Goal: Task Accomplishment & Management: Use online tool/utility

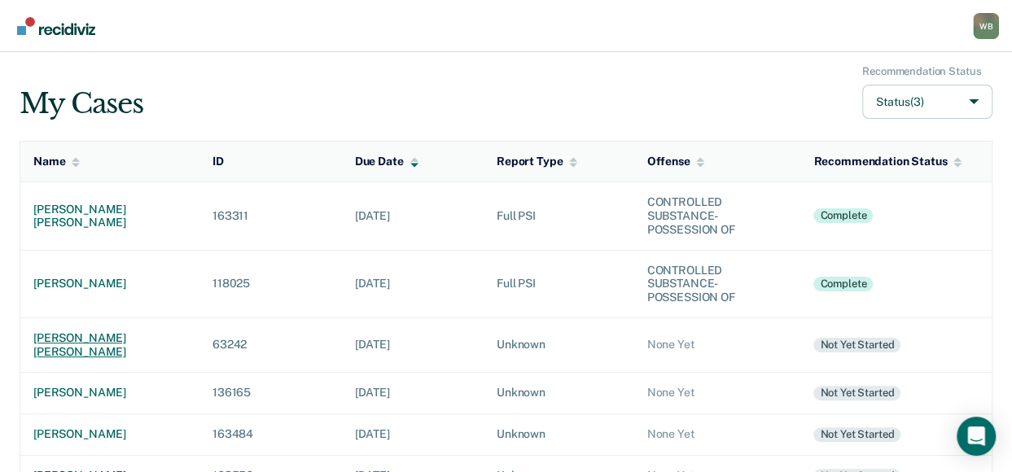
click at [79, 338] on div "[PERSON_NAME] [PERSON_NAME]" at bounding box center [109, 345] width 153 height 28
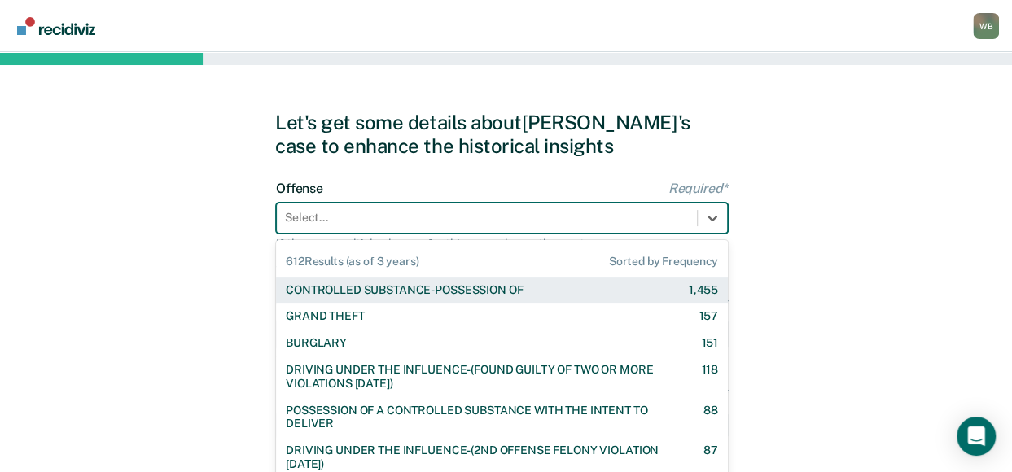
click at [306, 220] on div "612 results available. Use Up and Down to choose options, press Enter to select…" at bounding box center [502, 218] width 452 height 31
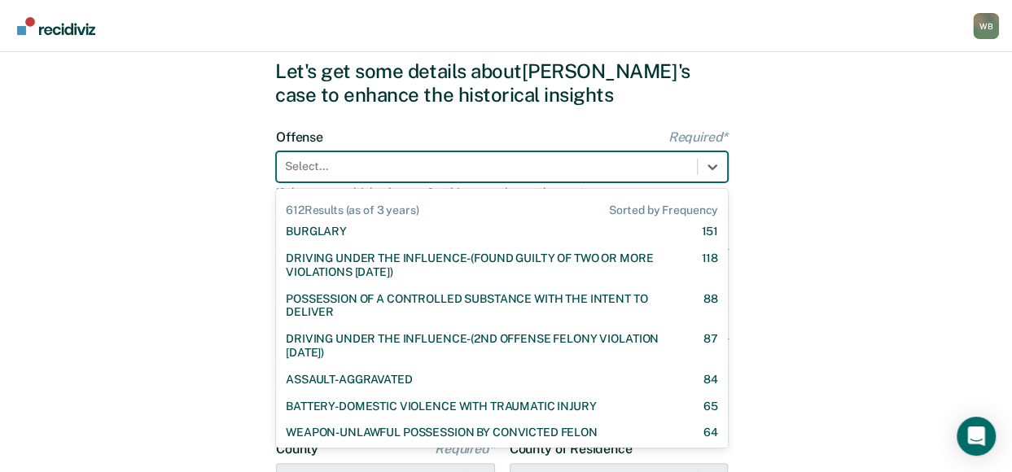
scroll to position [81, 0]
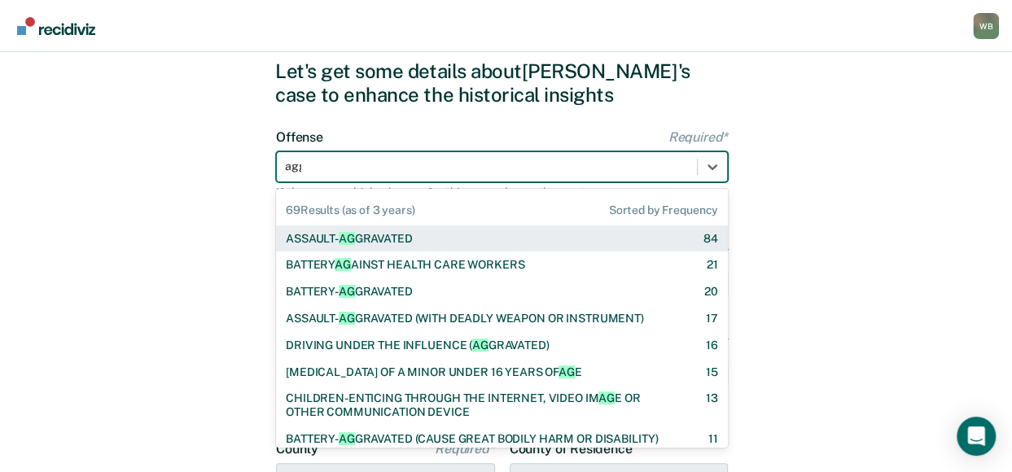
type input "aggr"
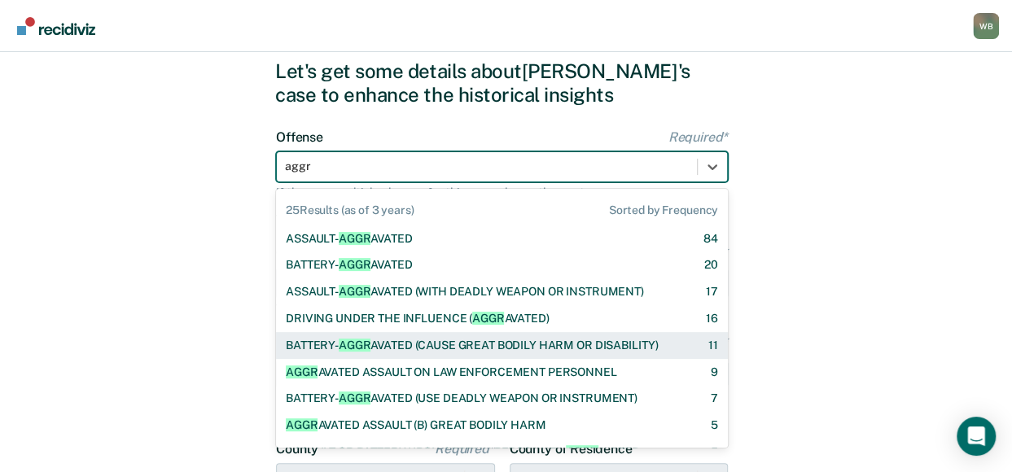
click at [444, 340] on div "BATTERY- AGGR AVATED (CAUSE GREAT BODILY HARM OR DISABILITY)" at bounding box center [472, 346] width 373 height 14
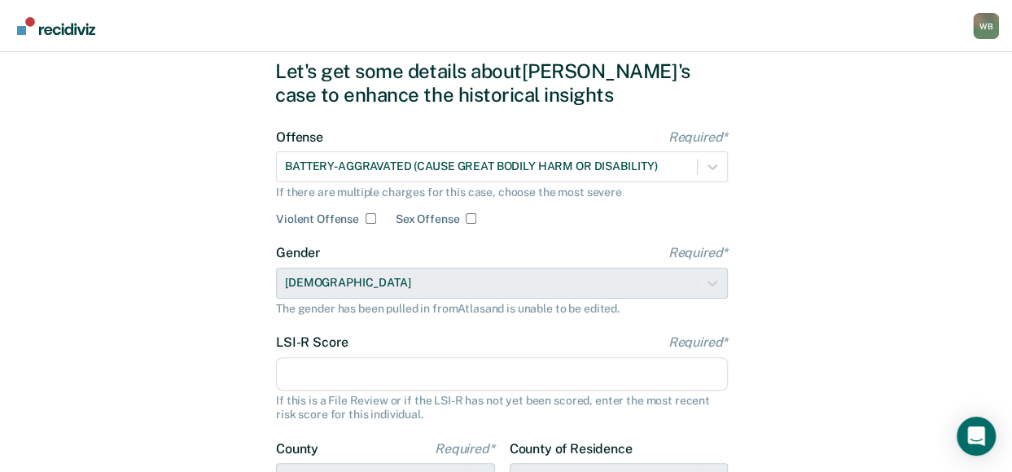
click at [339, 378] on input "LSI-R Score Required*" at bounding box center [502, 374] width 452 height 34
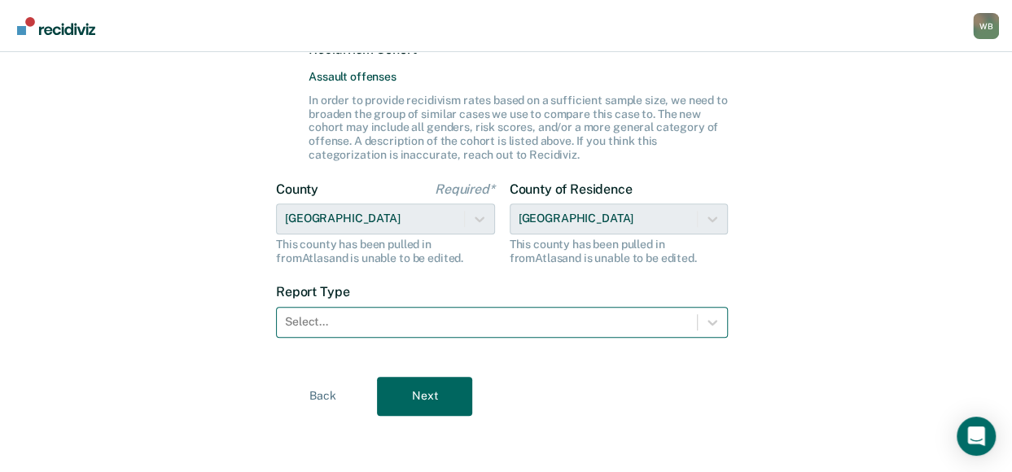
scroll to position [453, 0]
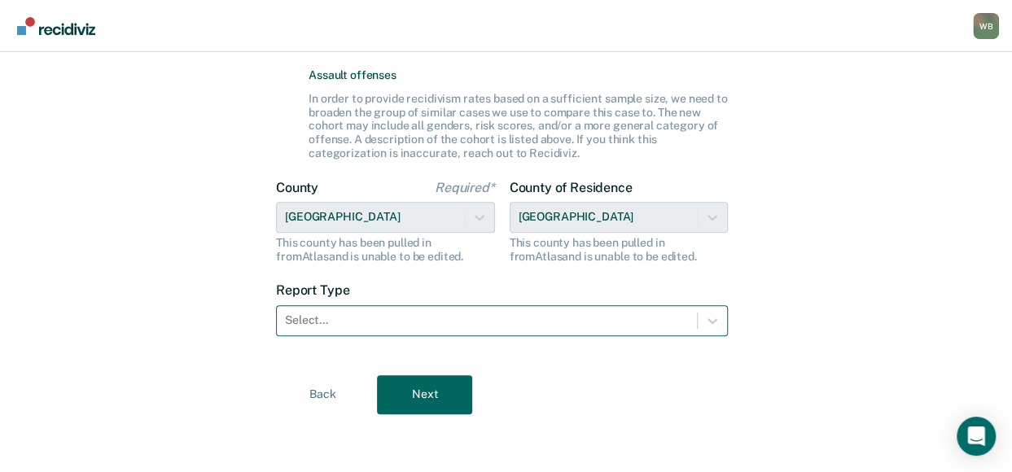
type input "30"
click at [363, 305] on div "Select..." at bounding box center [502, 320] width 452 height 31
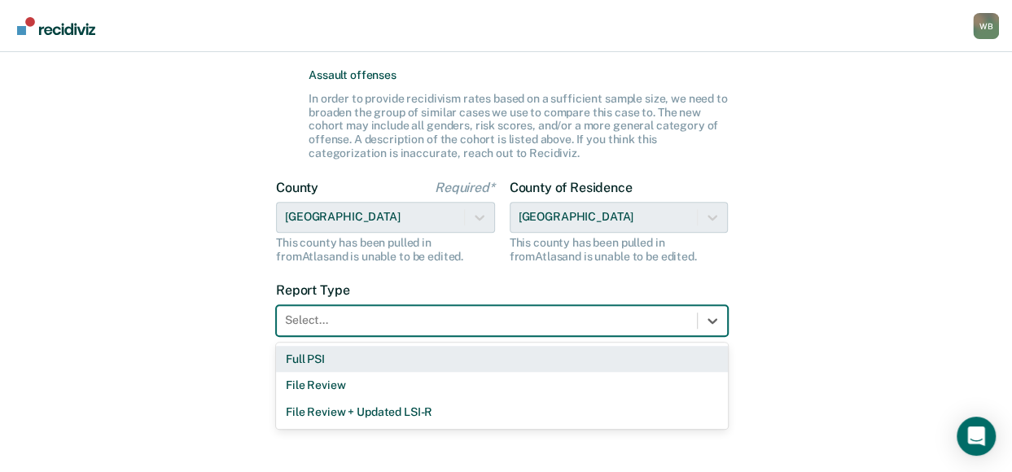
click at [337, 361] on div "Full PSI" at bounding box center [502, 359] width 452 height 27
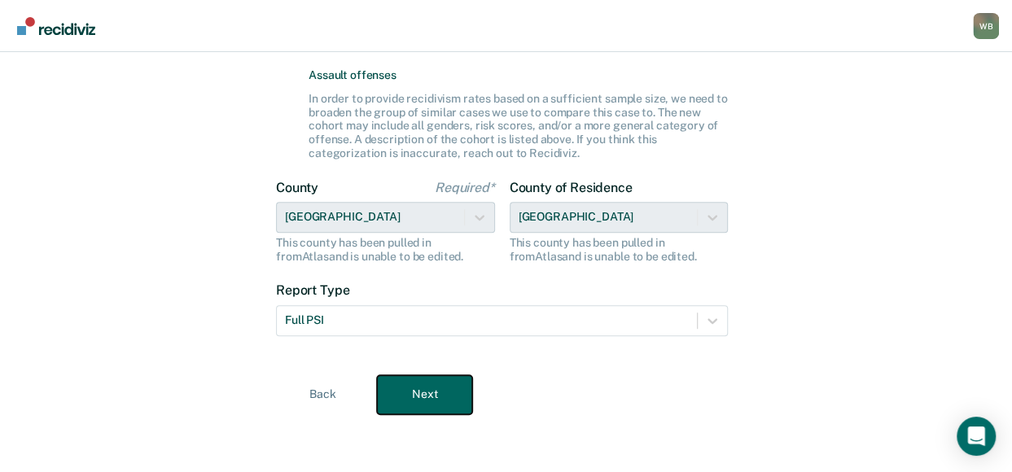
click at [428, 393] on button "Next" at bounding box center [424, 394] width 95 height 39
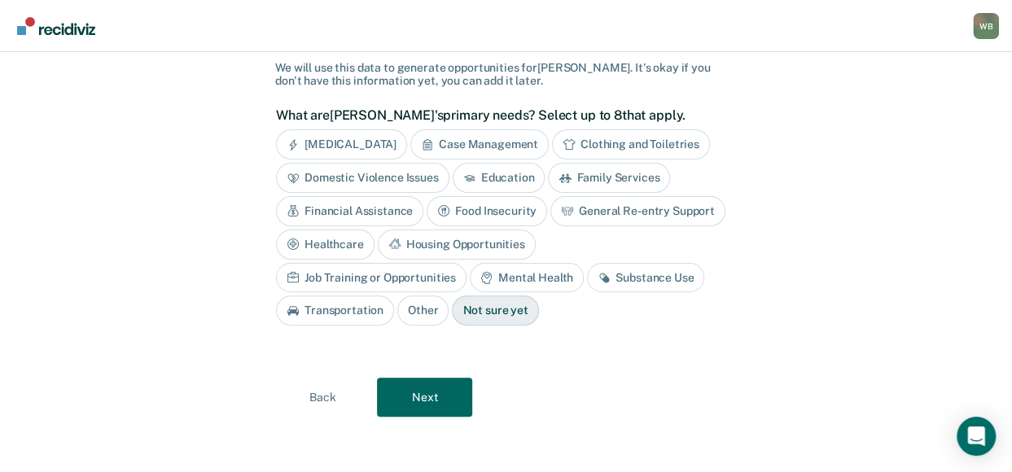
click at [335, 139] on div "[MEDICAL_DATA]" at bounding box center [341, 144] width 131 height 30
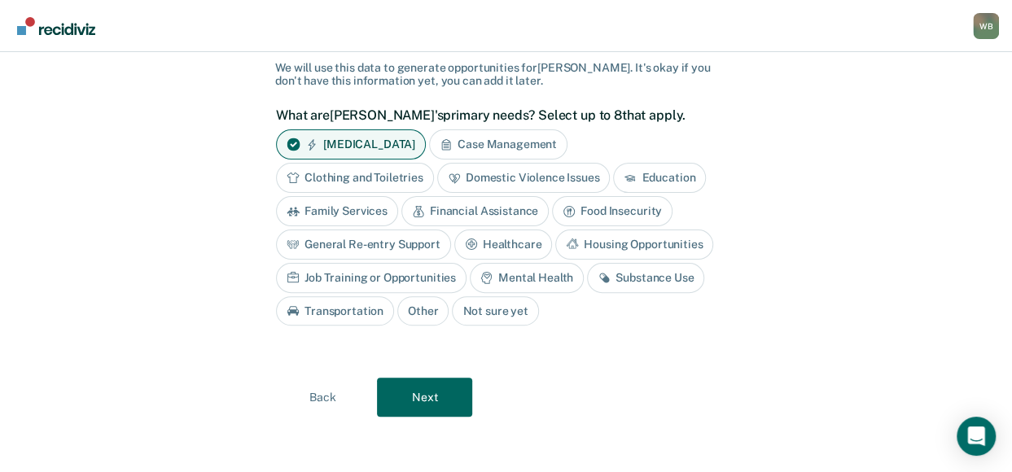
click at [500, 209] on div "Financial Assistance" at bounding box center [474, 211] width 147 height 30
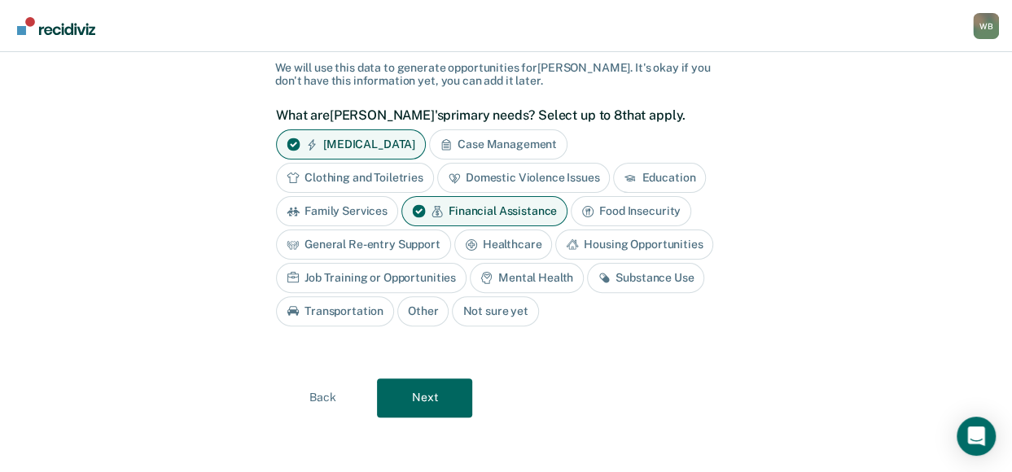
click at [650, 243] on div "Housing Opportunities" at bounding box center [634, 245] width 158 height 30
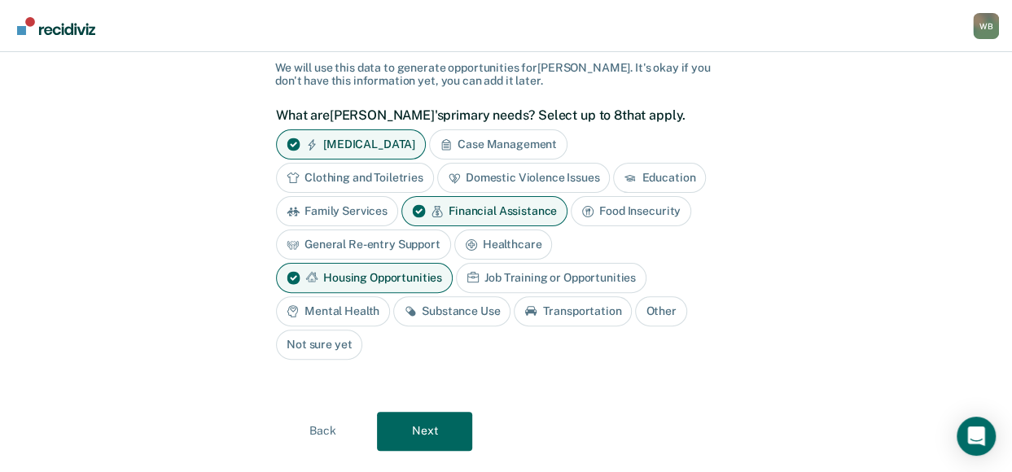
click at [390, 296] on div "Mental Health" at bounding box center [333, 311] width 114 height 30
click at [532, 308] on div "Transportation" at bounding box center [591, 311] width 118 height 30
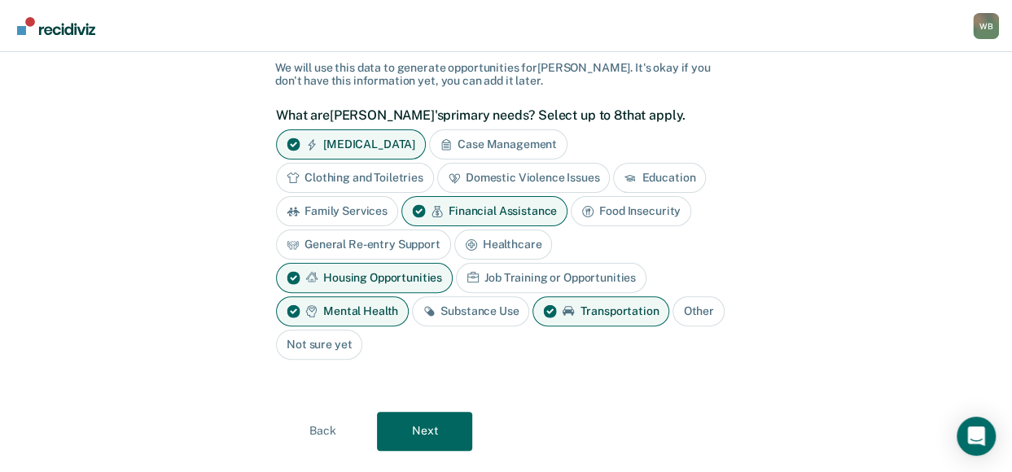
click at [529, 296] on div "Substance Use" at bounding box center [470, 311] width 117 height 30
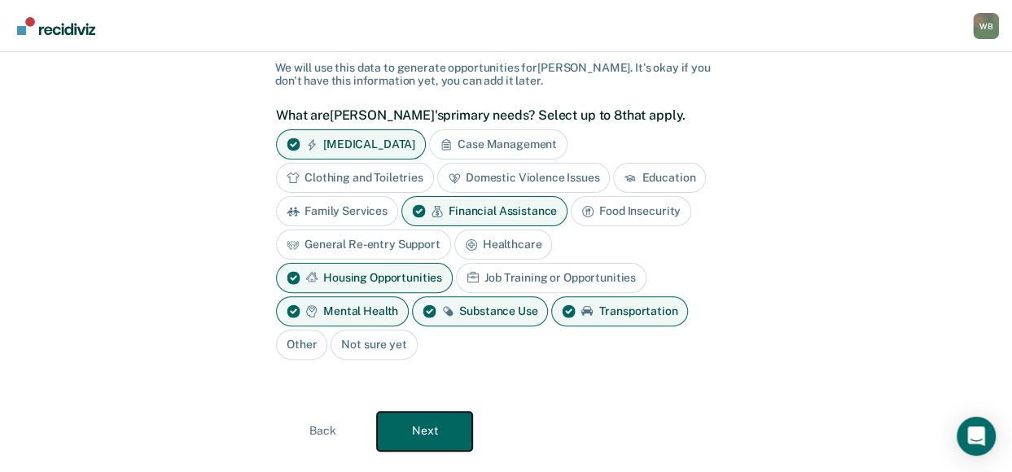
click at [435, 412] on button "Next" at bounding box center [424, 431] width 95 height 39
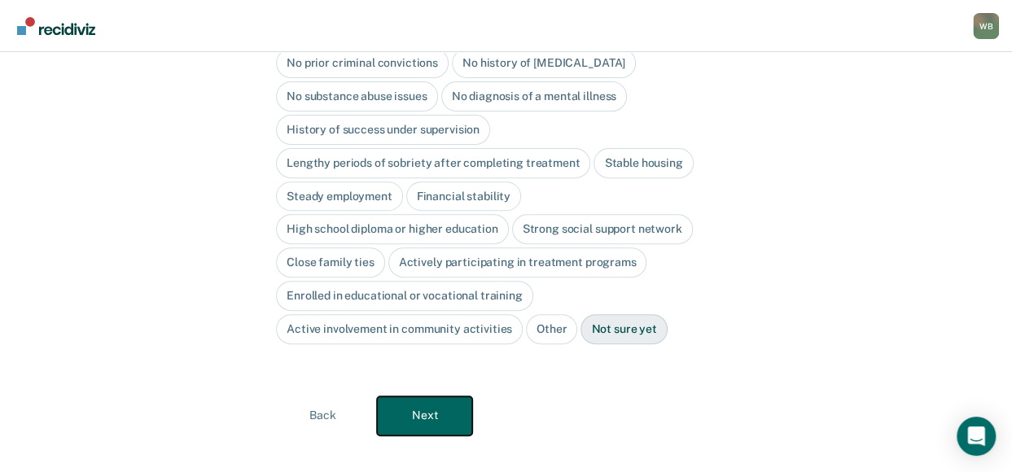
click at [425, 396] on button "Next" at bounding box center [424, 415] width 95 height 39
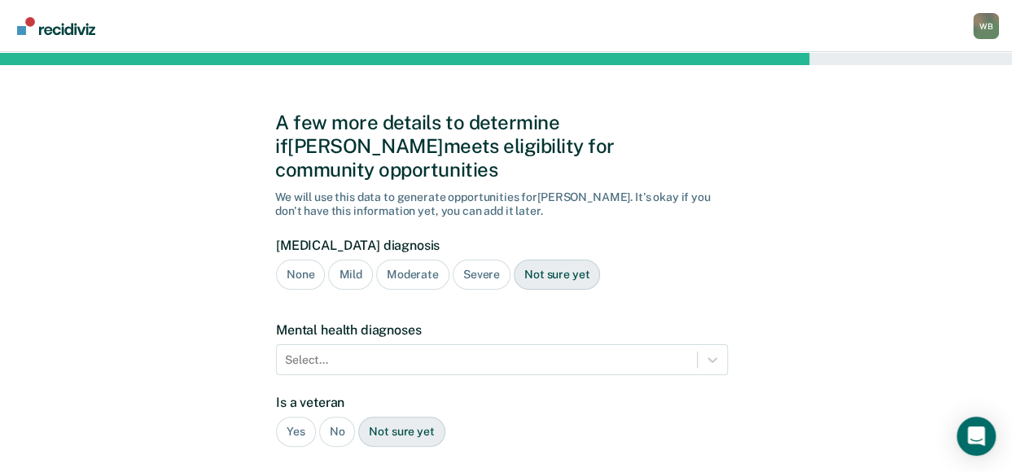
scroll to position [0, 0]
click at [482, 260] on div "Severe" at bounding box center [482, 275] width 58 height 30
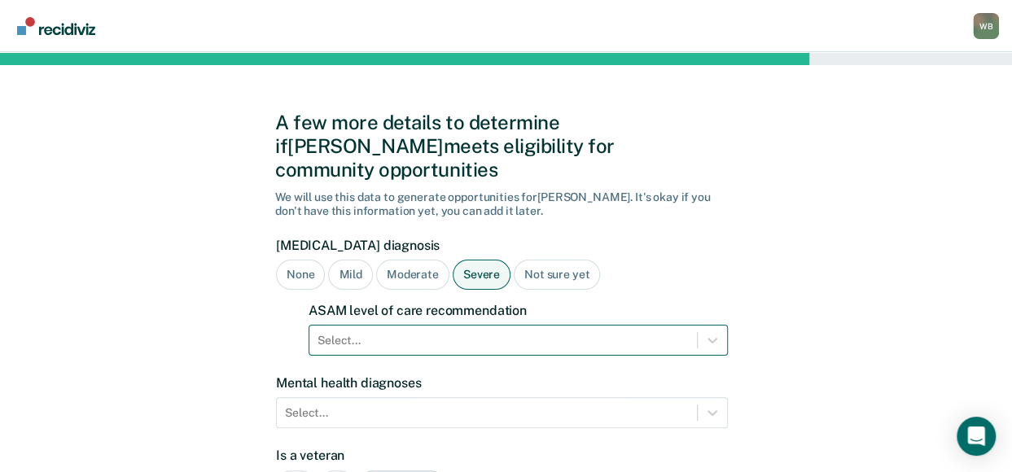
click at [397, 325] on div "Select..." at bounding box center [517, 340] width 419 height 31
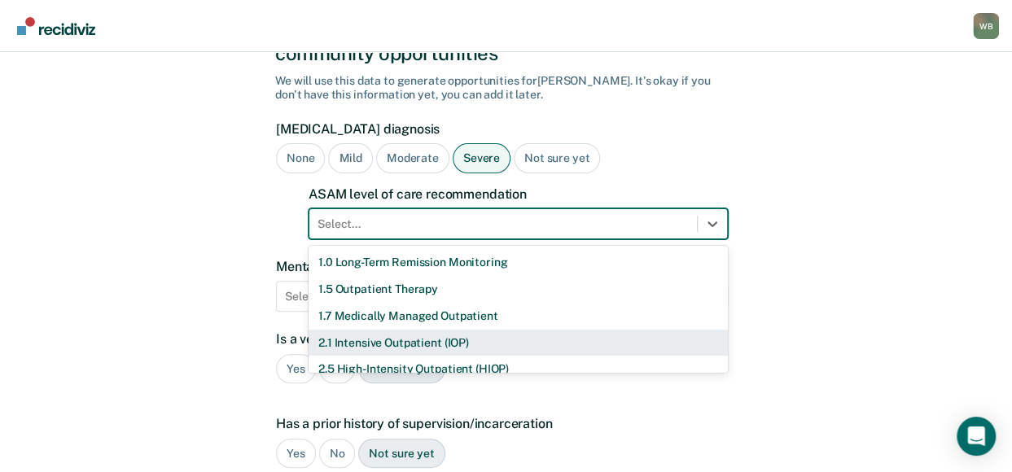
scroll to position [117, 0]
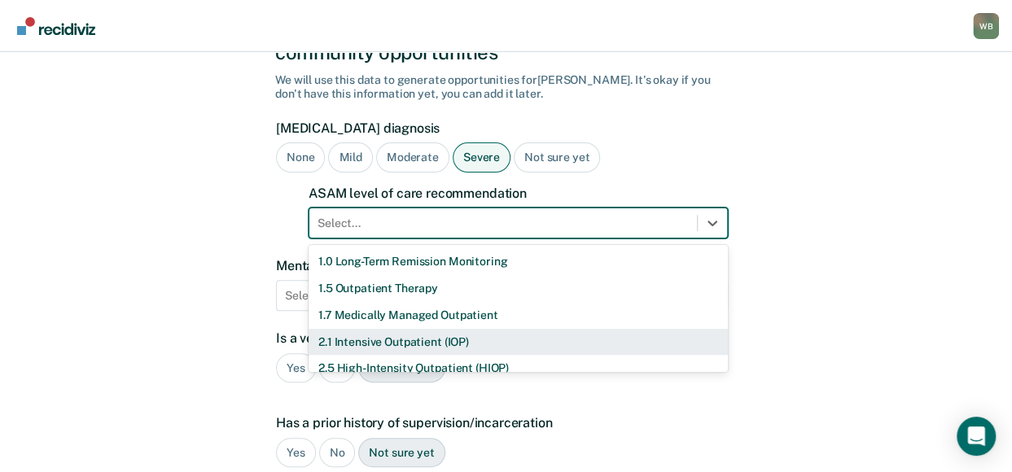
click at [363, 329] on div "2.1 Intensive Outpatient (IOP)" at bounding box center [517, 342] width 419 height 27
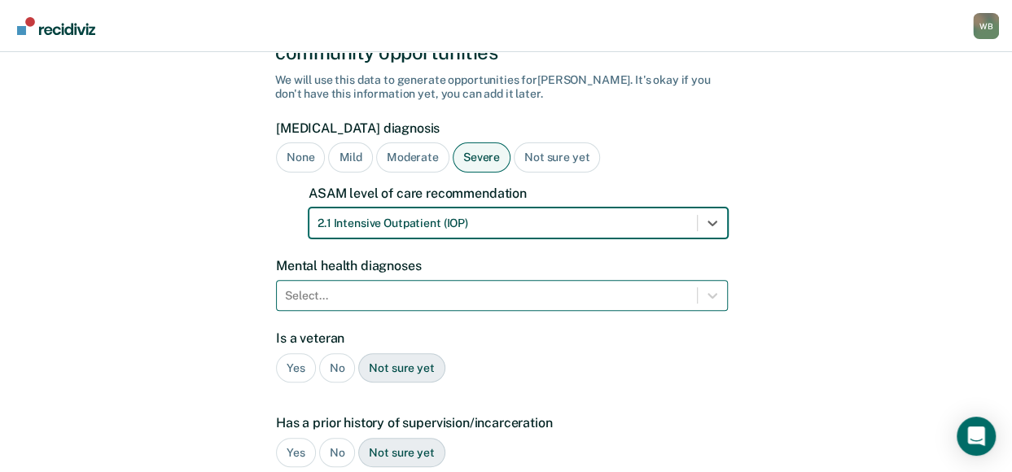
click at [343, 280] on div "Select..." at bounding box center [502, 295] width 452 height 31
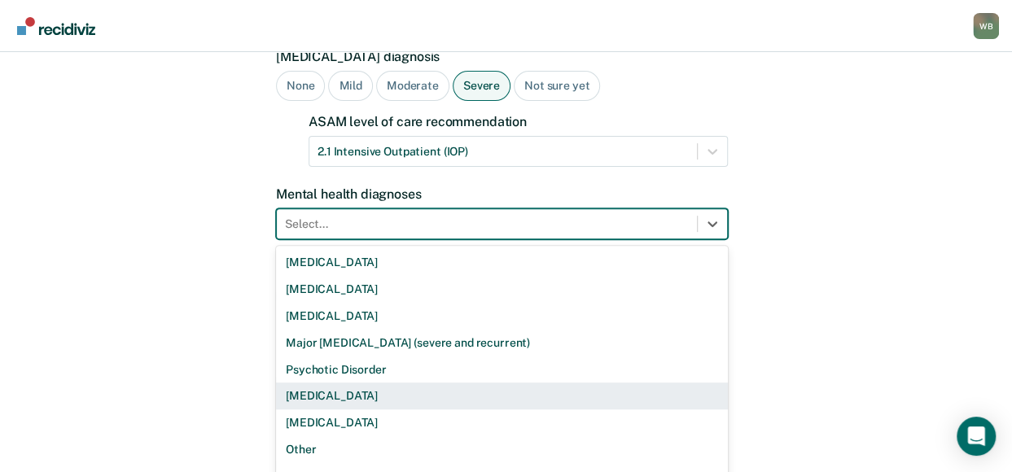
click at [357, 383] on div "[MEDICAL_DATA]" at bounding box center [502, 396] width 452 height 27
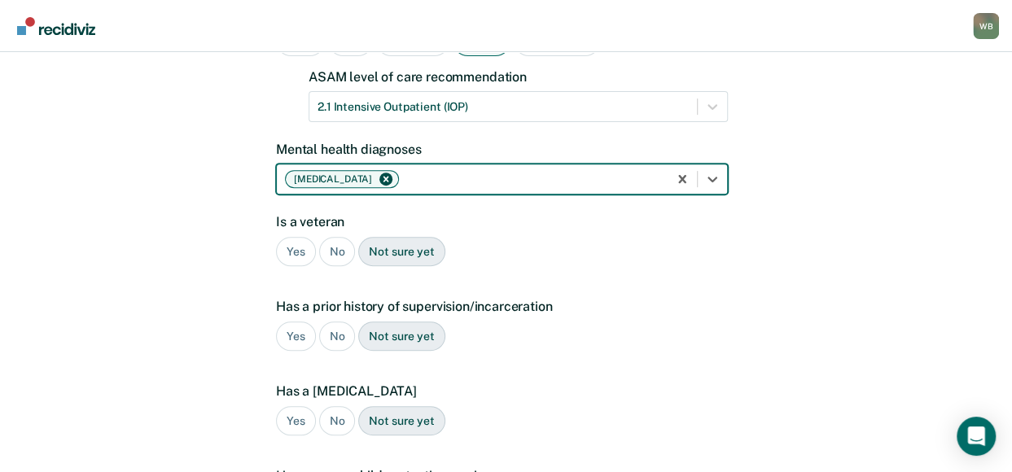
scroll to position [270, 0]
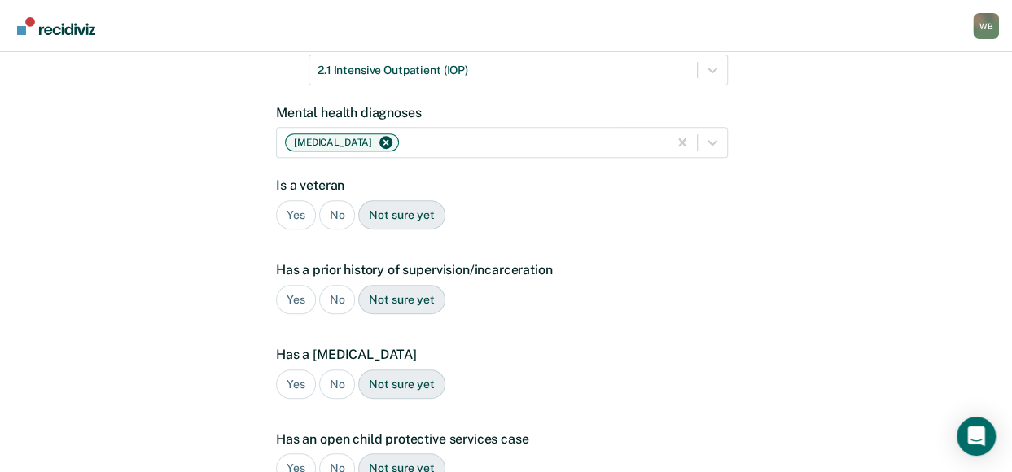
click at [329, 200] on div "No" at bounding box center [337, 215] width 37 height 30
click at [296, 285] on div "Yes" at bounding box center [296, 300] width 40 height 30
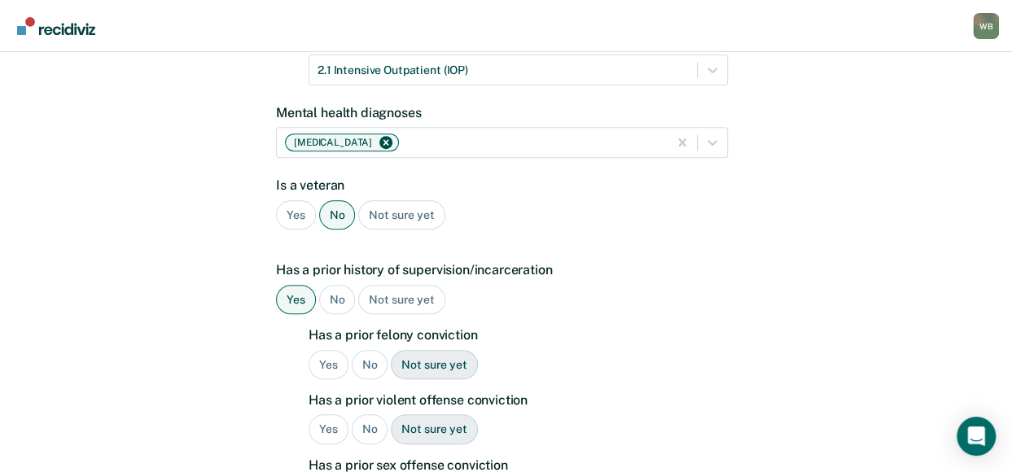
click at [330, 350] on div "Yes" at bounding box center [328, 365] width 40 height 30
click at [335, 414] on div "Yes" at bounding box center [328, 429] width 40 height 30
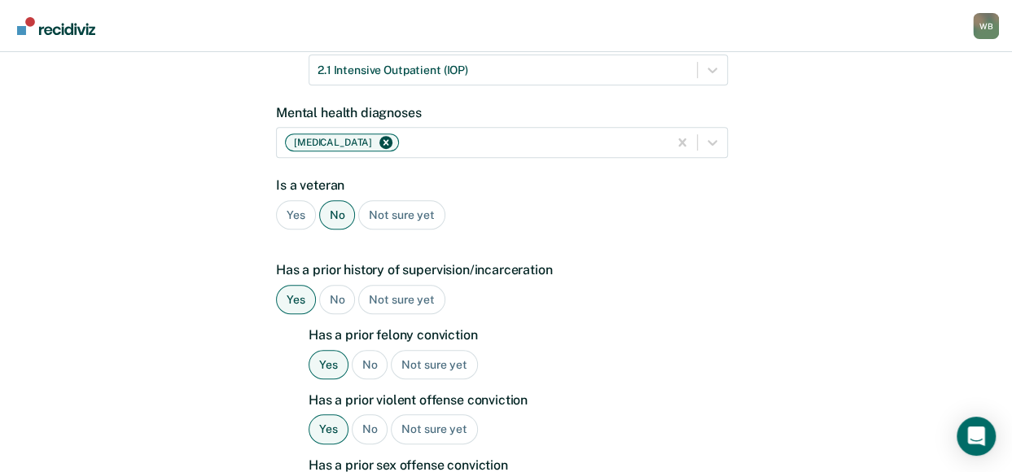
click at [339, 285] on div "No" at bounding box center [337, 300] width 37 height 30
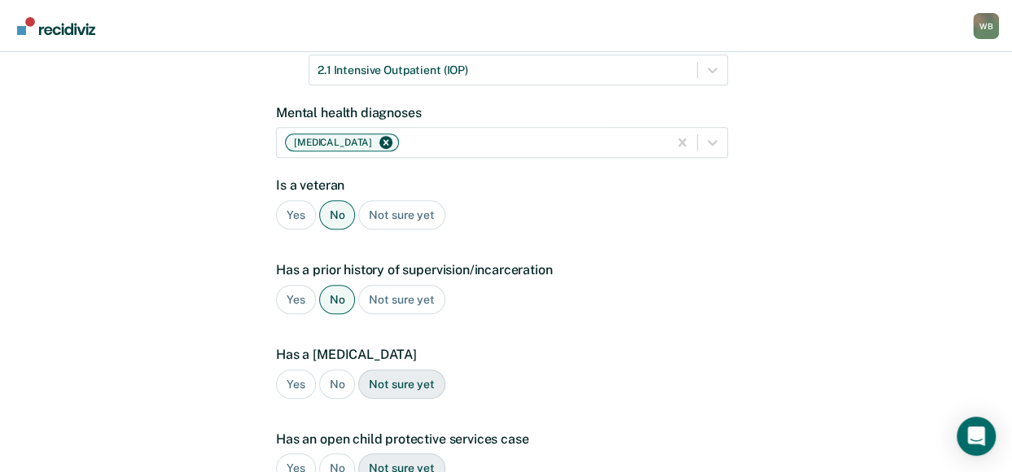
click at [304, 285] on div "Yes" at bounding box center [296, 300] width 40 height 30
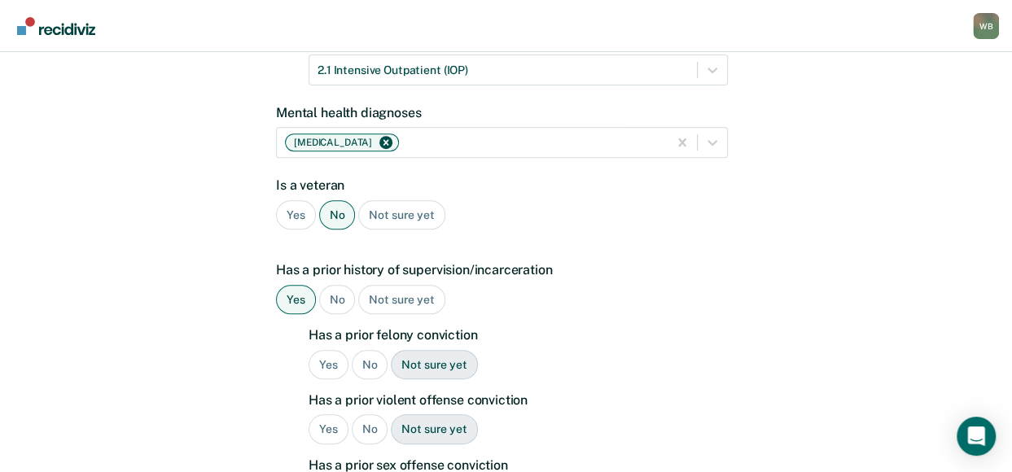
click at [358, 350] on div "No" at bounding box center [370, 365] width 37 height 30
click at [335, 350] on div "Yes" at bounding box center [328, 365] width 40 height 30
click at [370, 414] on div "No" at bounding box center [370, 429] width 37 height 30
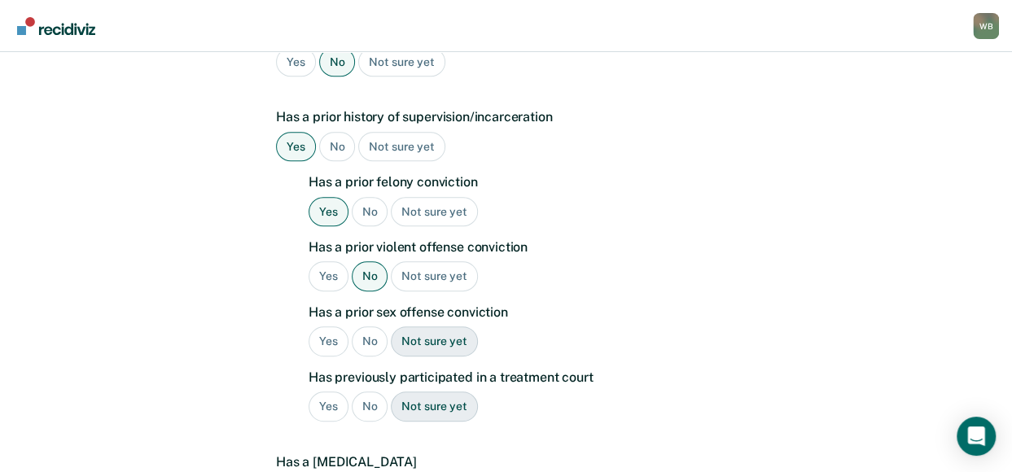
scroll to position [433, 0]
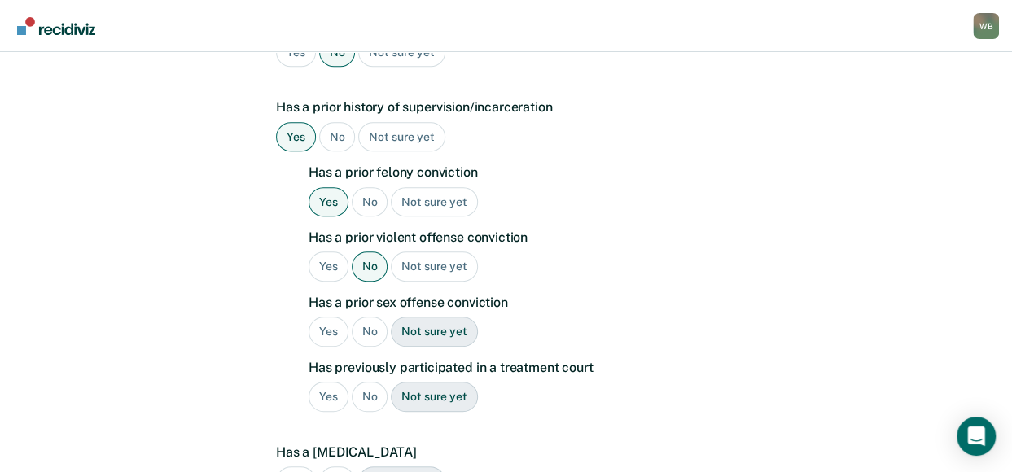
click at [366, 317] on div "No" at bounding box center [370, 332] width 37 height 30
click at [345, 382] on div "Yes" at bounding box center [328, 397] width 40 height 30
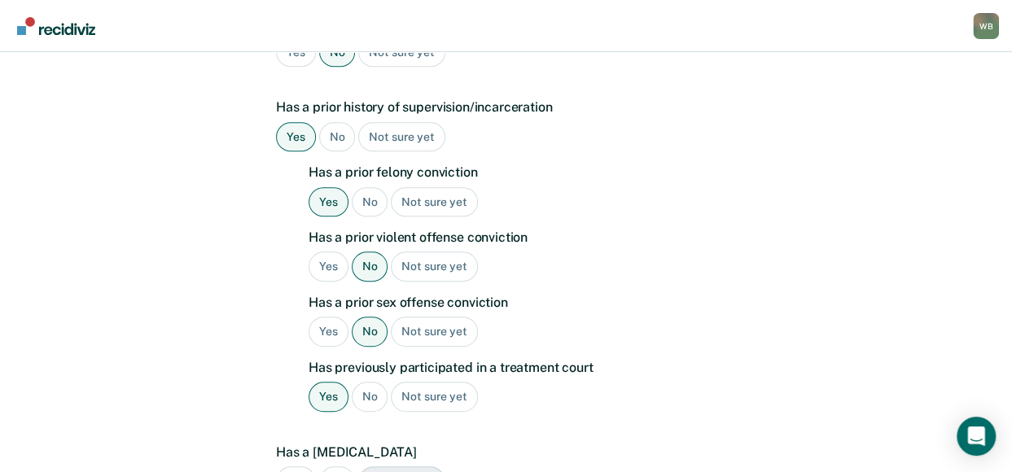
click at [324, 382] on div "Yes" at bounding box center [328, 397] width 40 height 30
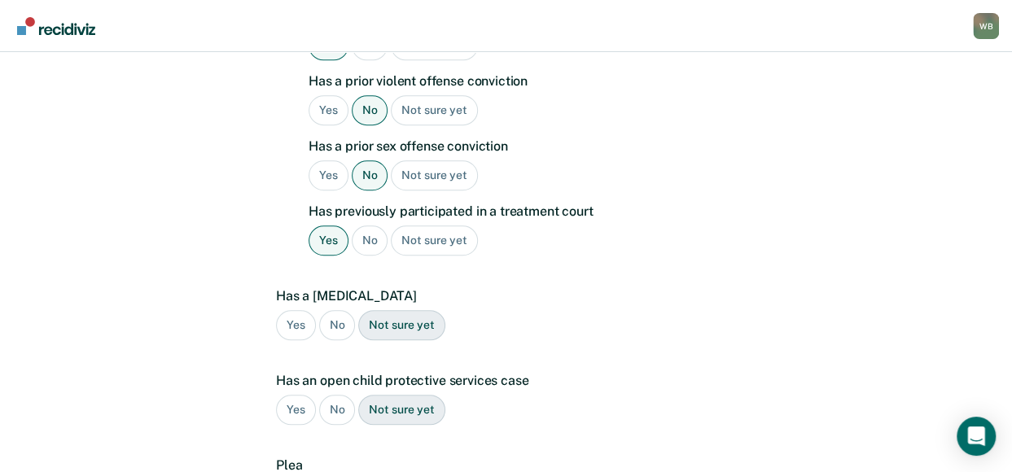
scroll to position [596, 0]
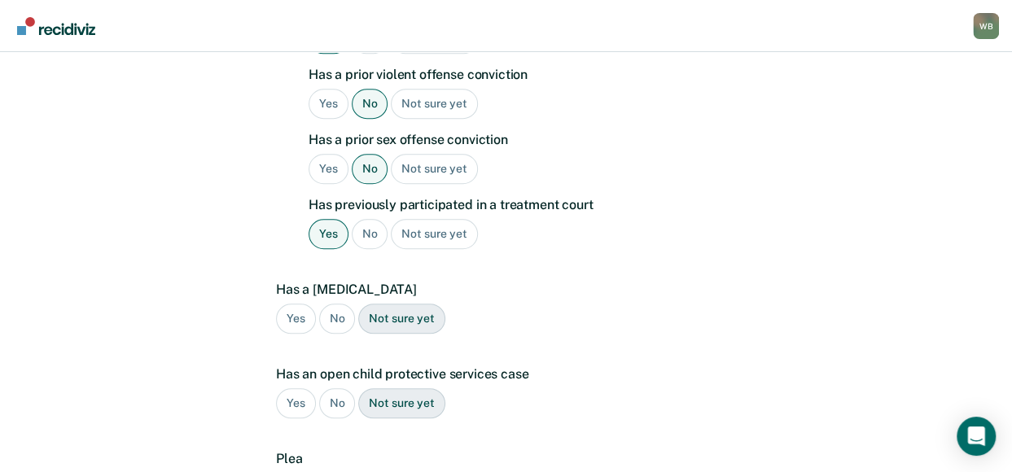
click at [338, 304] on div "No" at bounding box center [337, 319] width 37 height 30
click at [342, 388] on div "No" at bounding box center [337, 403] width 37 height 30
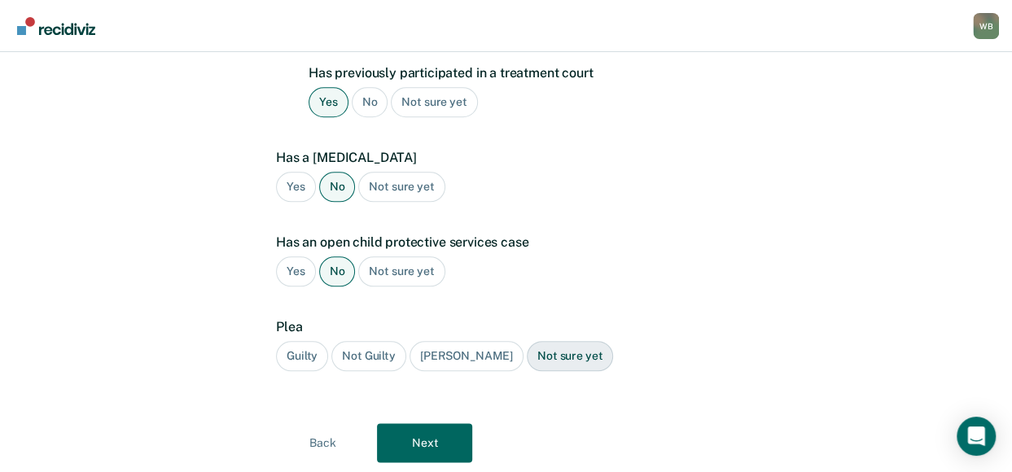
scroll to position [747, 0]
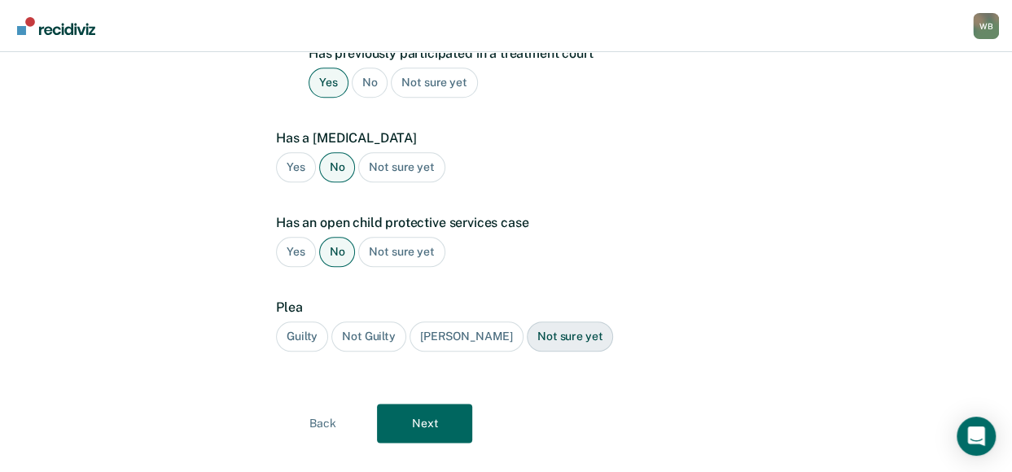
click at [306, 322] on div "Guilty" at bounding box center [302, 337] width 52 height 30
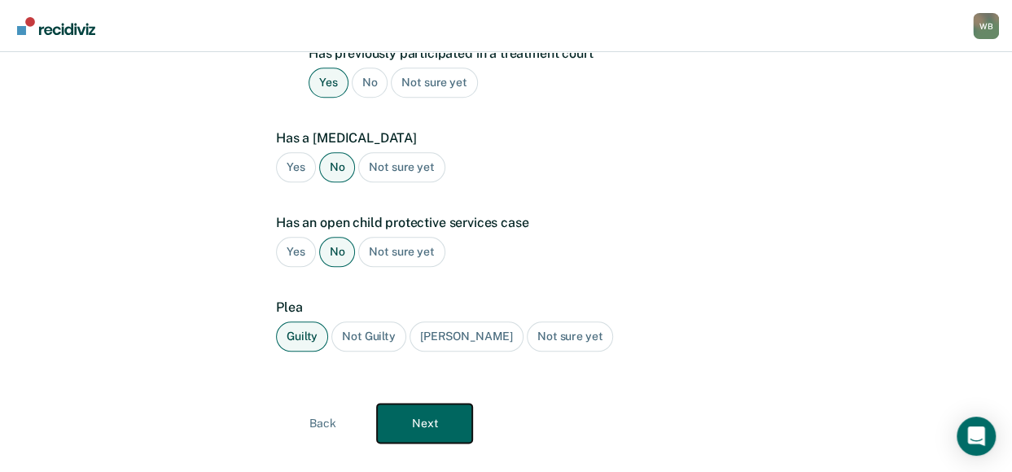
click at [414, 404] on button "Next" at bounding box center [424, 423] width 95 height 39
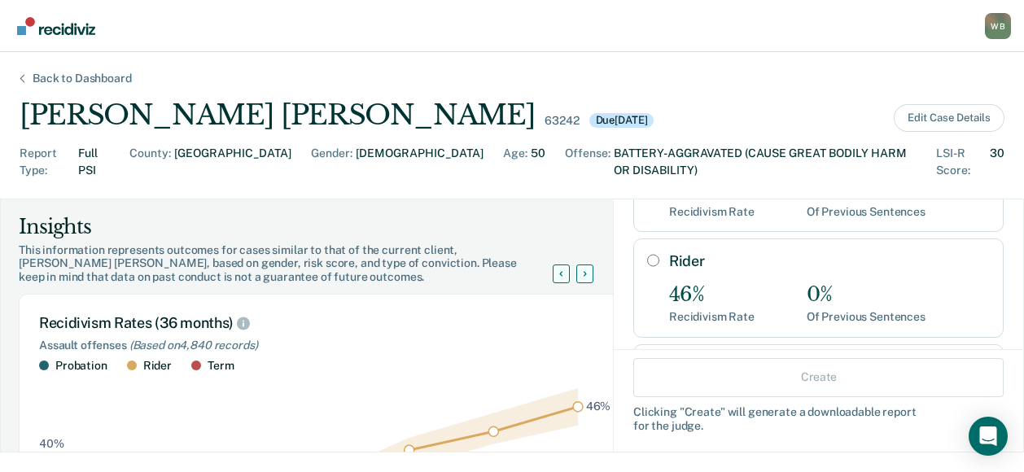
scroll to position [73, 0]
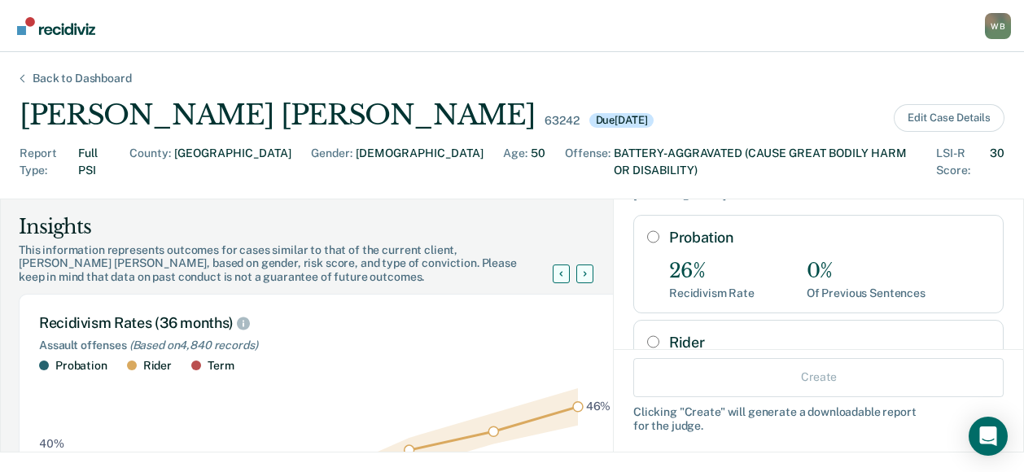
click at [661, 172] on div "Report Type : Full PSI County : [GEOGRAPHIC_DATA] Gender : [DEMOGRAPHIC_DATA] A…" at bounding box center [512, 172] width 985 height 54
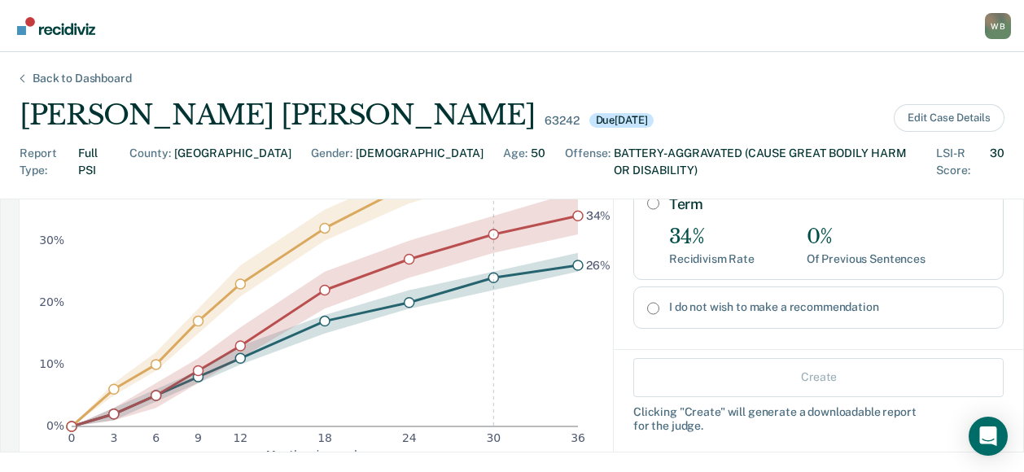
scroll to position [244, 0]
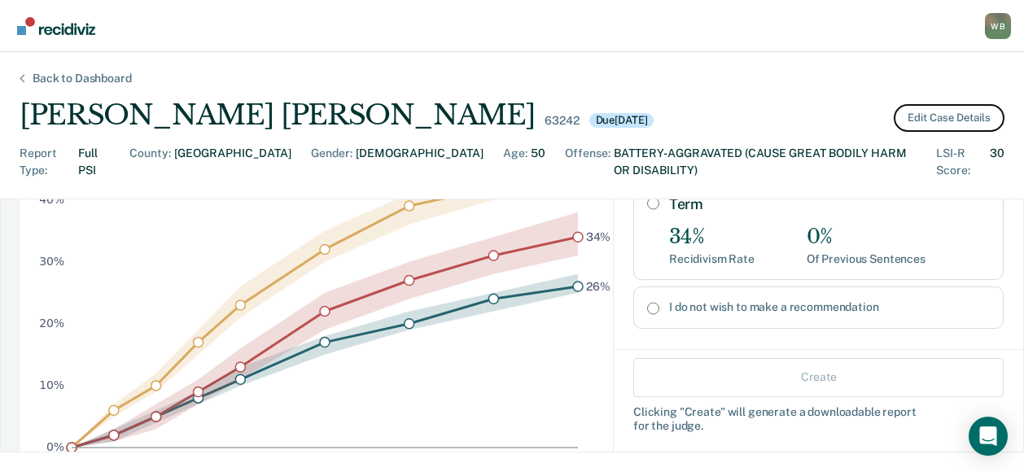
click at [961, 120] on button "Edit Case Details" at bounding box center [949, 118] width 111 height 28
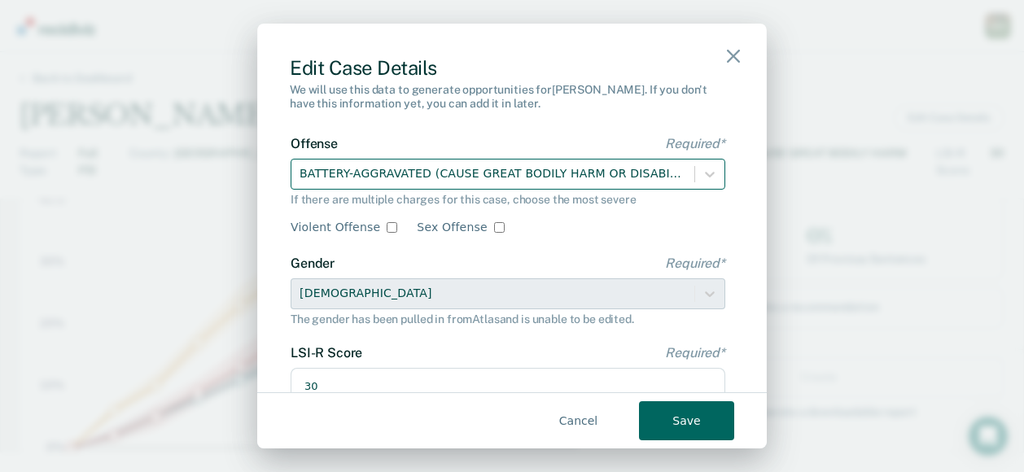
click at [409, 182] on div "BATTERY-AGGRAVATED (CAUSE GREAT BODILY HARM OR DISABILITY)" at bounding box center [492, 173] width 403 height 27
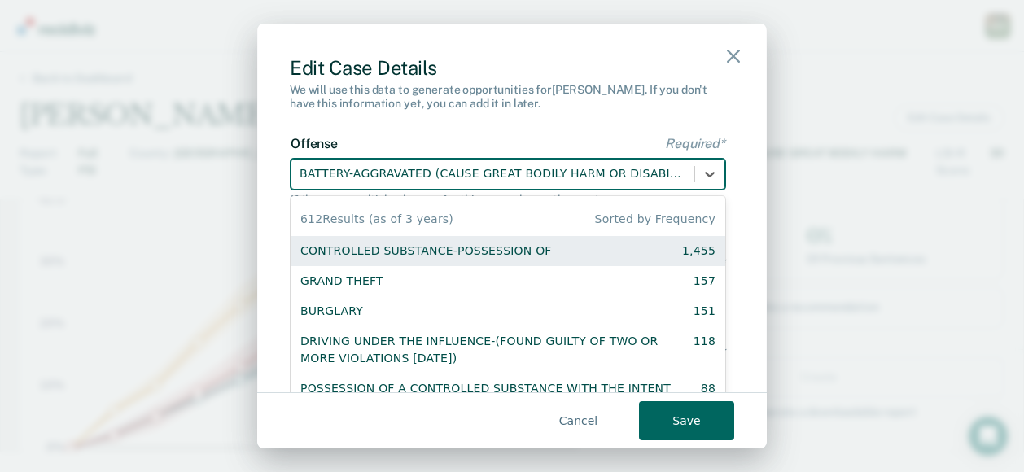
scroll to position [2, 0]
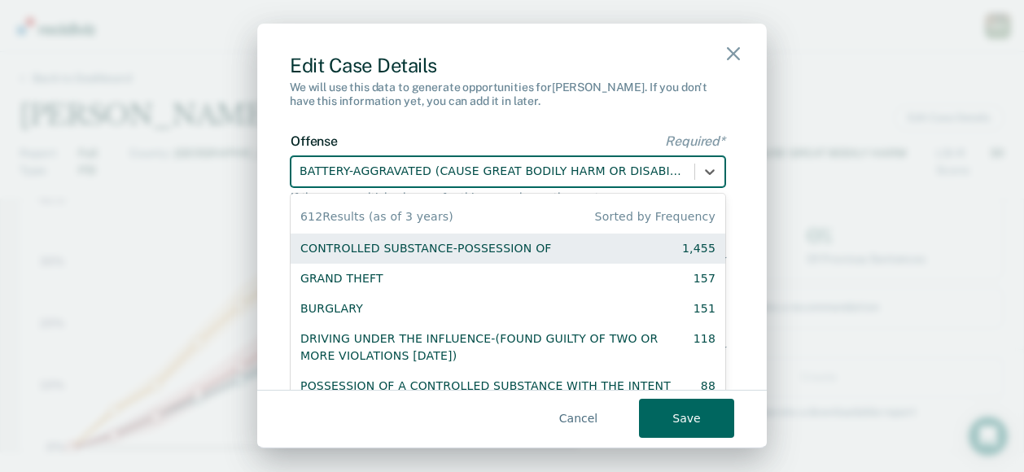
click at [371, 181] on div at bounding box center [493, 171] width 387 height 20
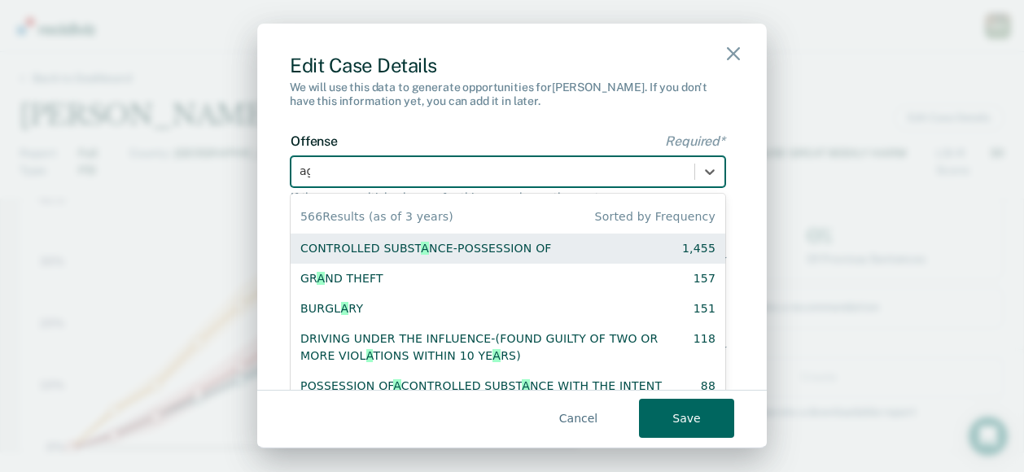
type input "agg"
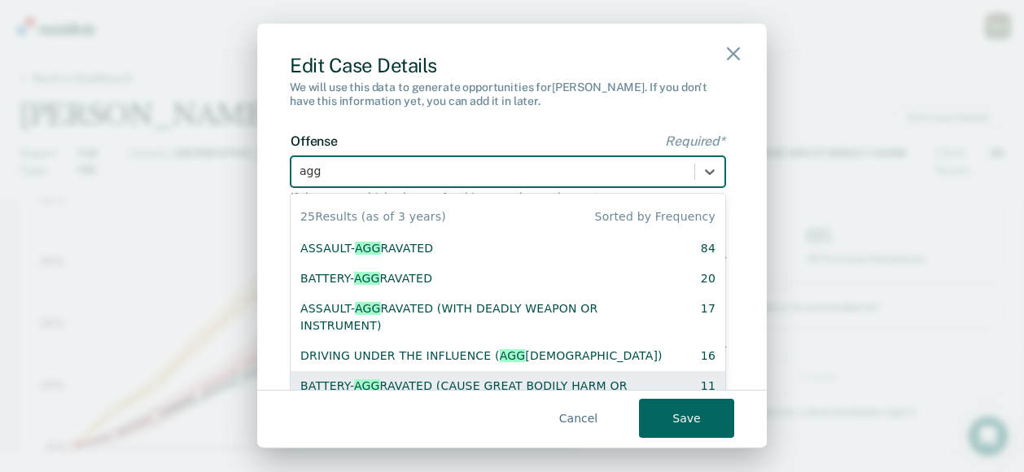
click at [442, 379] on div "BATTERY- AGG RAVATED (CAUSE GREAT BODILY HARM OR DISABILITY)" at bounding box center [486, 395] width 372 height 34
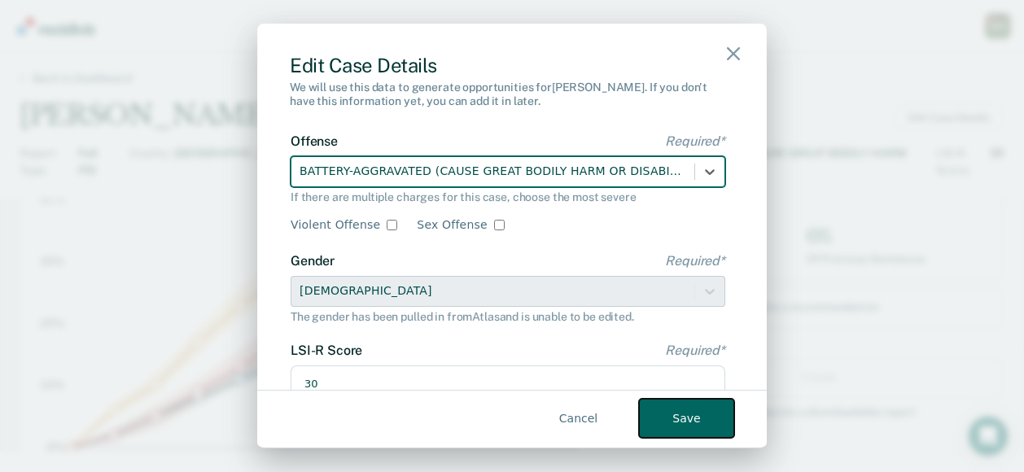
click at [667, 413] on button "Save" at bounding box center [686, 418] width 95 height 39
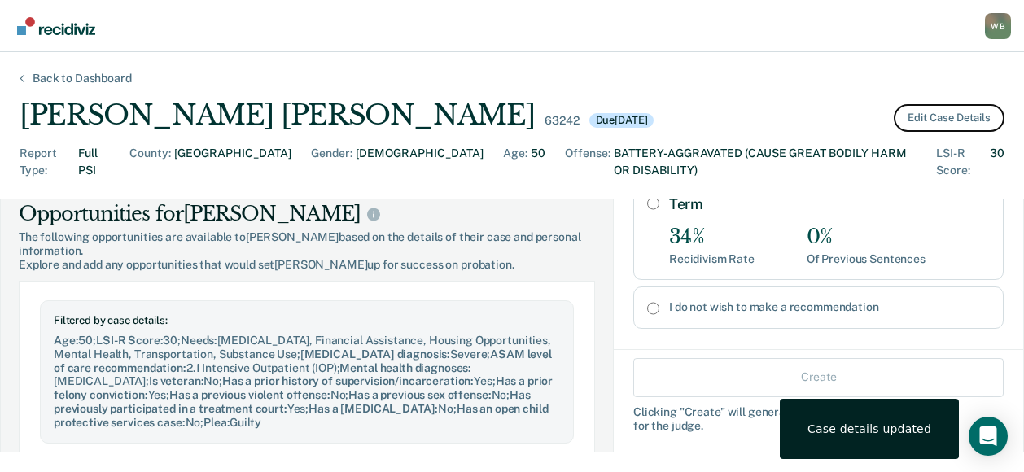
scroll to position [488, 0]
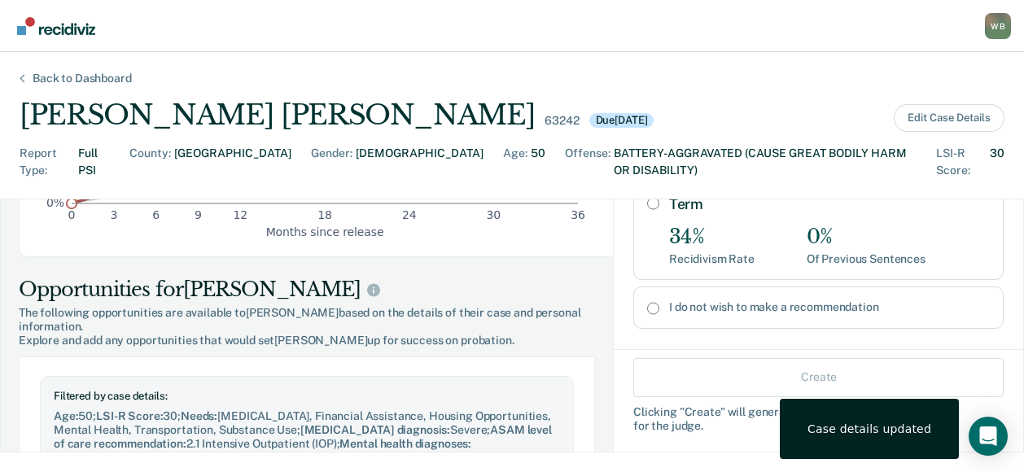
click at [647, 197] on input "Term" at bounding box center [653, 203] width 12 height 13
radio input "true"
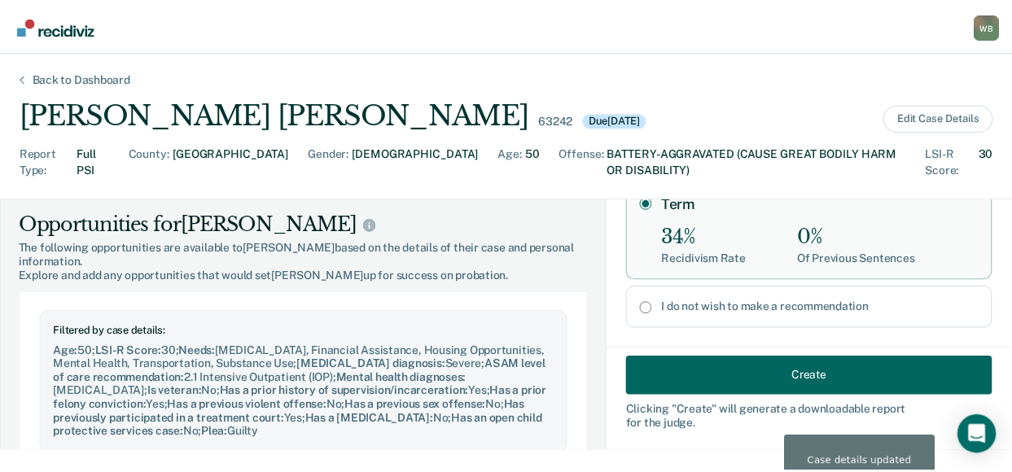
scroll to position [651, 0]
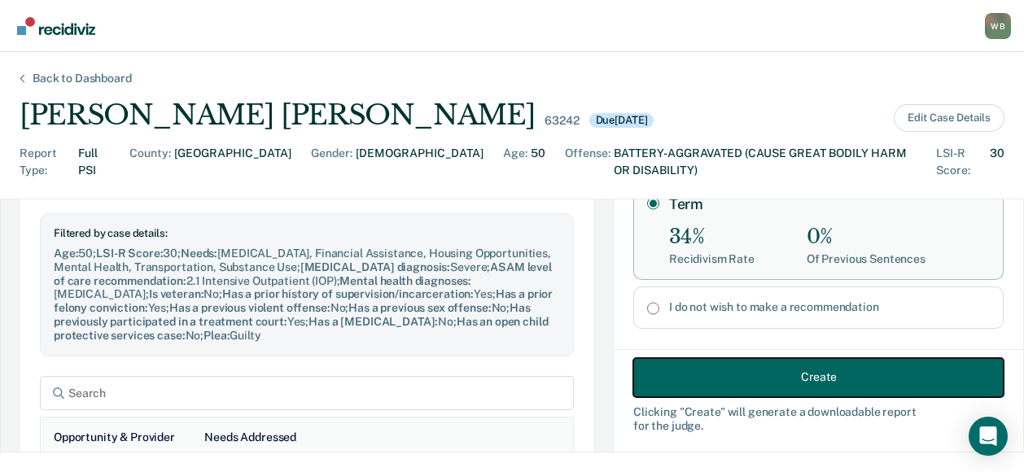
click at [831, 370] on button "Create" at bounding box center [818, 376] width 370 height 39
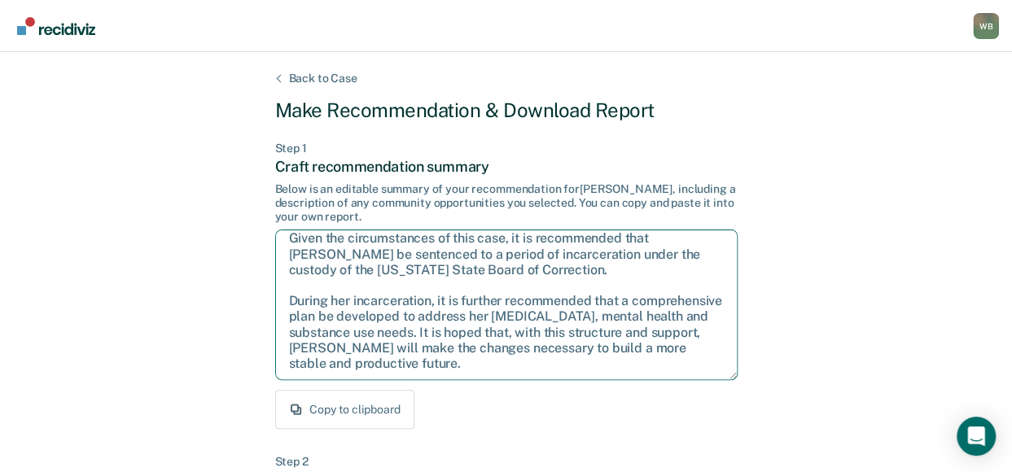
scroll to position [0, 0]
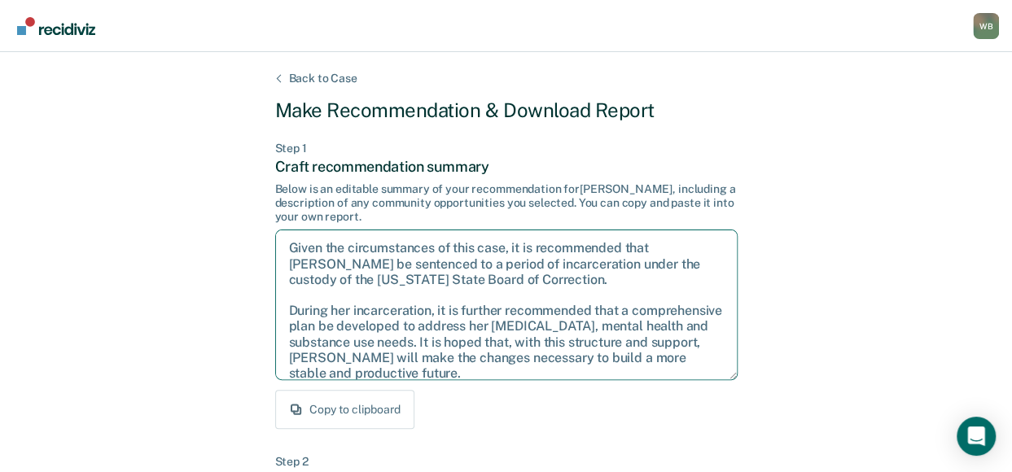
drag, startPoint x: 552, startPoint y: 361, endPoint x: 278, endPoint y: 239, distance: 299.2
click at [278, 239] on textarea "Given the circumstances of this case, it is recommended that [PERSON_NAME] be s…" at bounding box center [506, 305] width 462 height 151
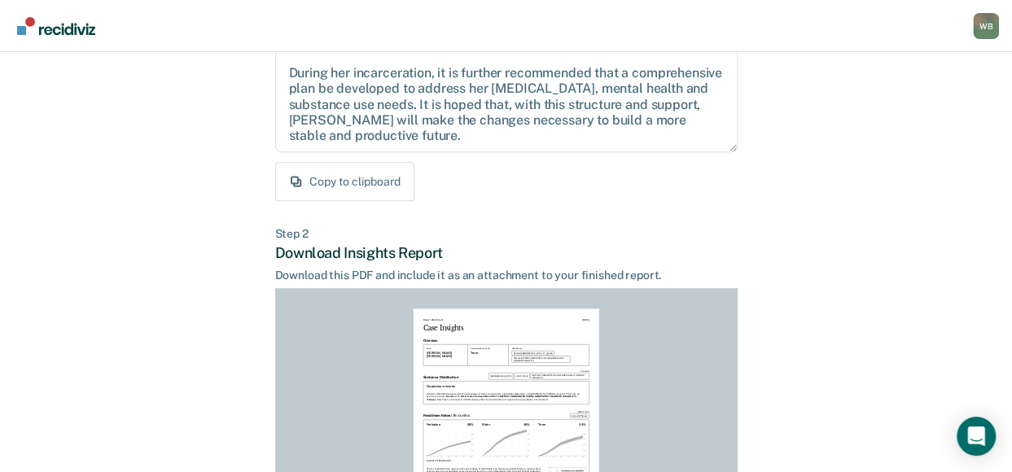
scroll to position [456, 0]
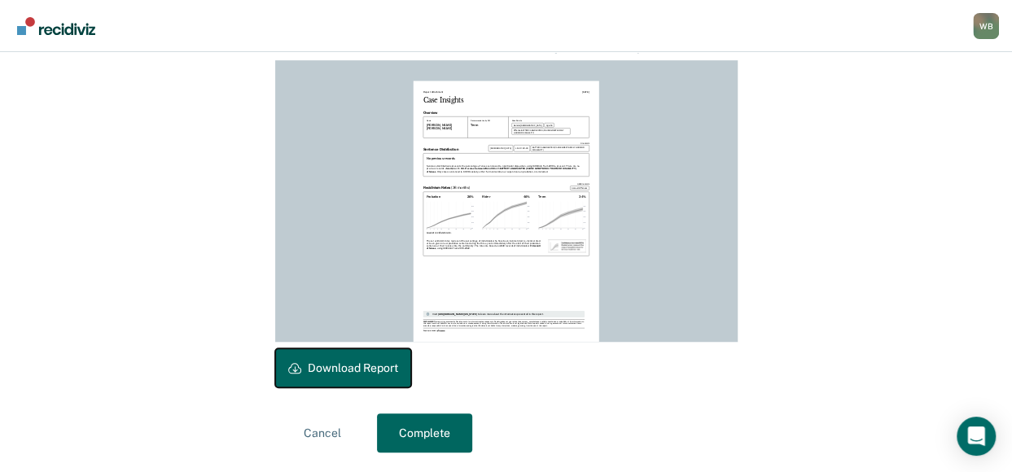
click at [352, 362] on button "Download Report" at bounding box center [343, 367] width 136 height 39
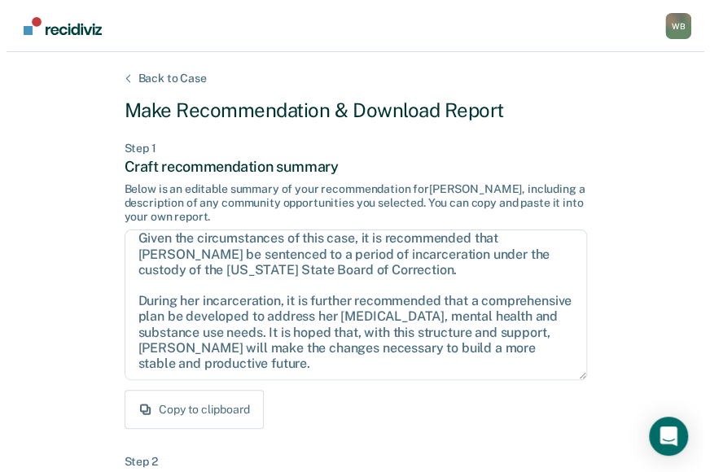
scroll to position [0, 0]
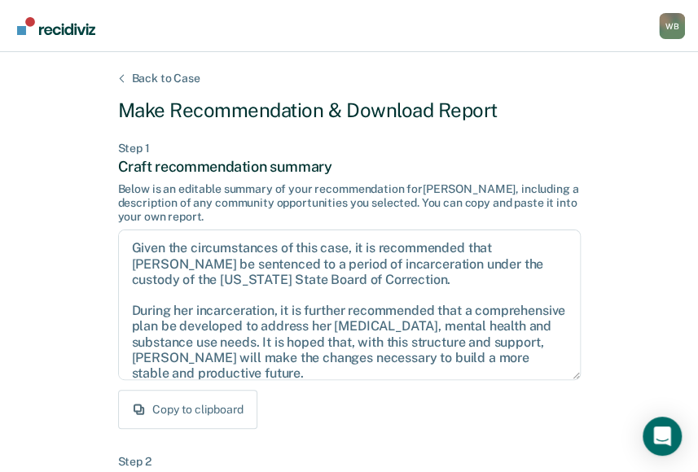
click at [164, 79] on div "Back to Case" at bounding box center [165, 79] width 107 height 14
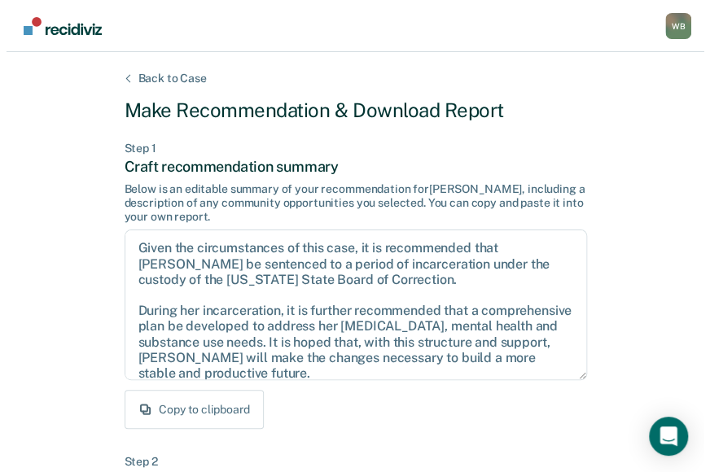
scroll to position [759, 0]
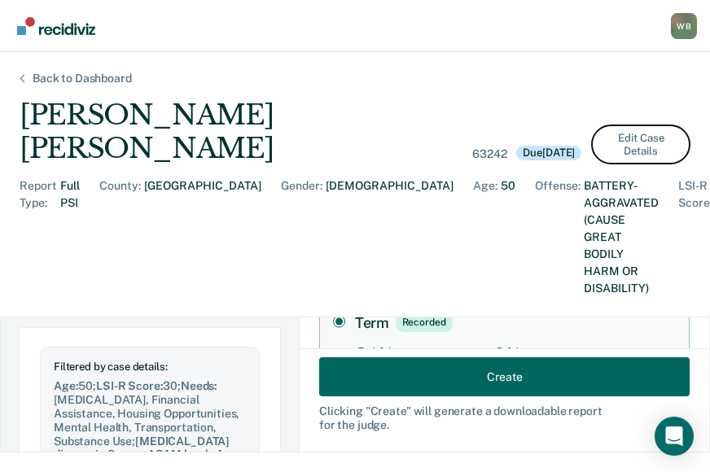
click at [669, 125] on button "Edit Case Details" at bounding box center [640, 145] width 99 height 40
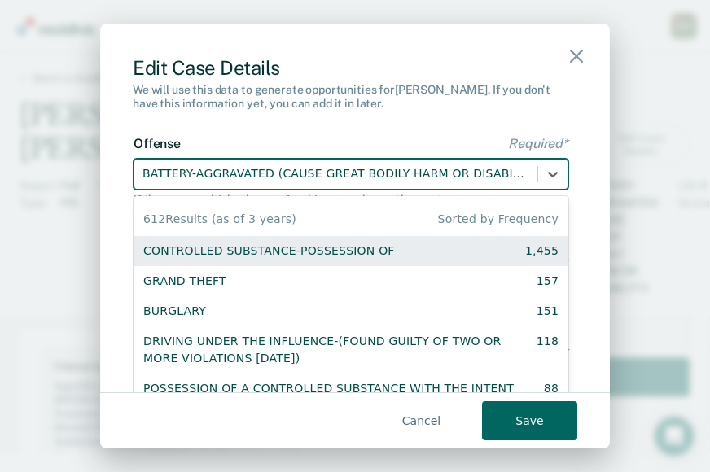
click at [273, 184] on div "BATTERY-AGGRAVATED (CAUSE GREAT BODILY HARM OR DISABILITY)" at bounding box center [335, 173] width 403 height 27
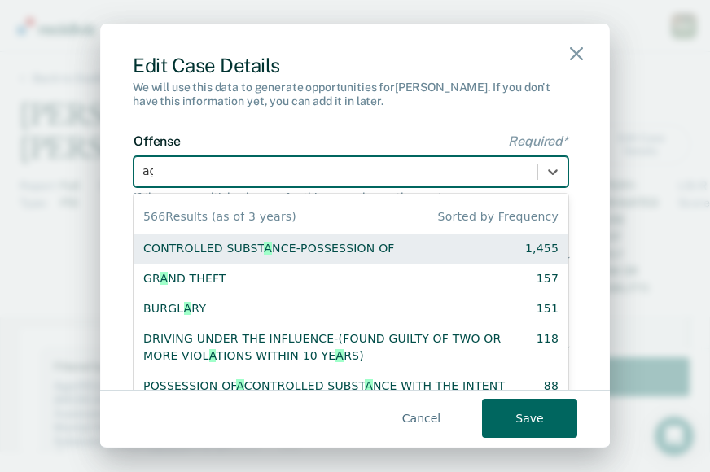
type input "agg"
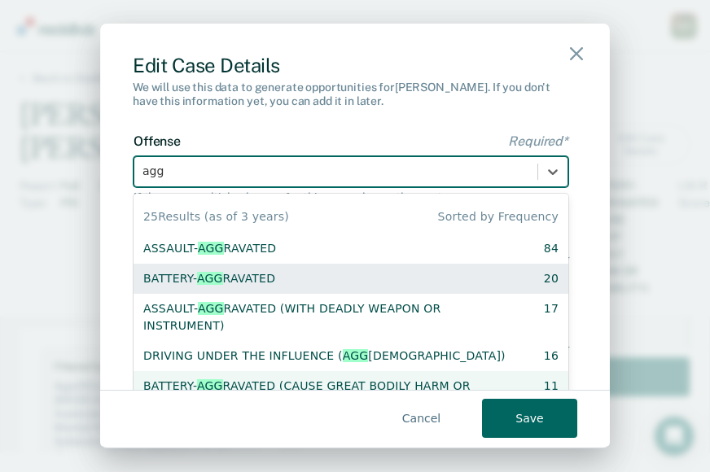
click at [233, 274] on div "BATTERY- AGG RAVATED" at bounding box center [209, 278] width 132 height 17
checkbox input "true"
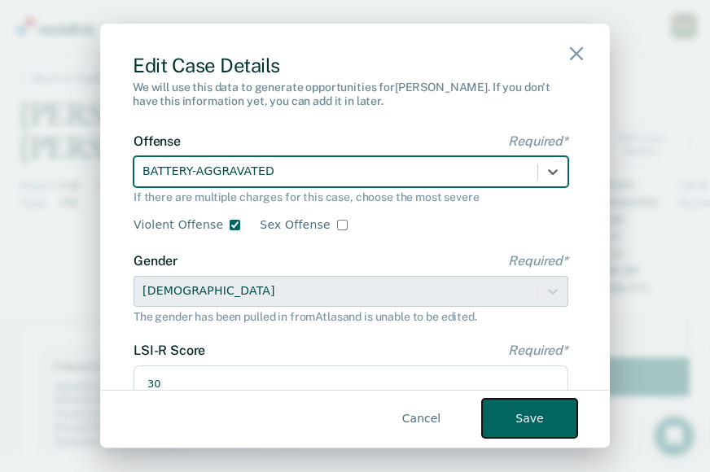
drag, startPoint x: 519, startPoint y: 408, endPoint x: 506, endPoint y: 409, distance: 13.0
click at [519, 408] on button "Save" at bounding box center [529, 418] width 95 height 39
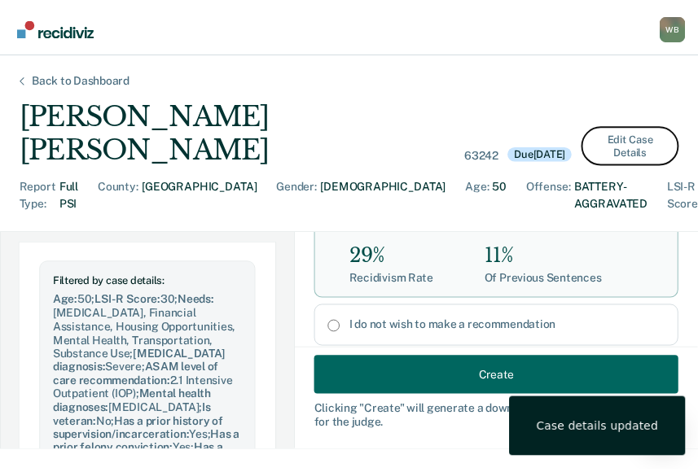
scroll to position [335, 0]
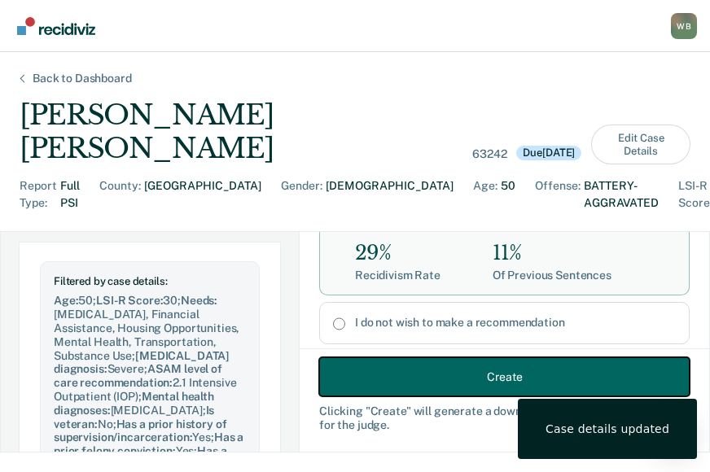
click at [490, 370] on button "Create" at bounding box center [504, 376] width 370 height 39
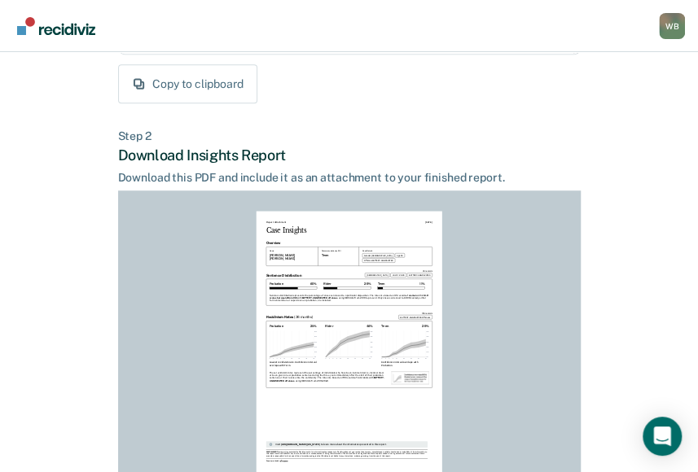
scroll to position [456, 0]
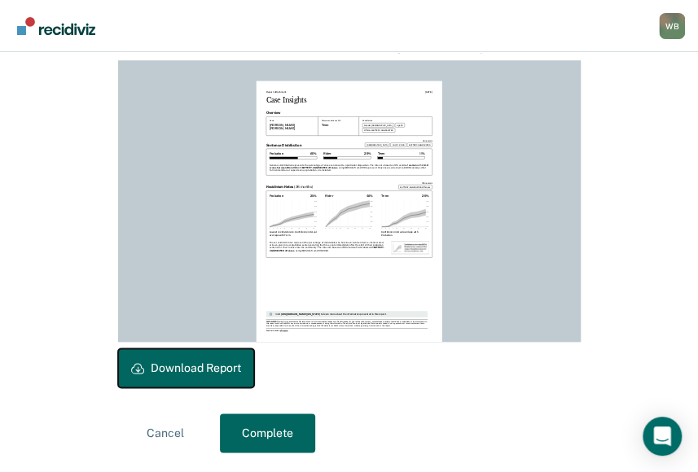
click at [207, 368] on button "Download Report" at bounding box center [186, 367] width 136 height 39
